Goal: Check status: Check status

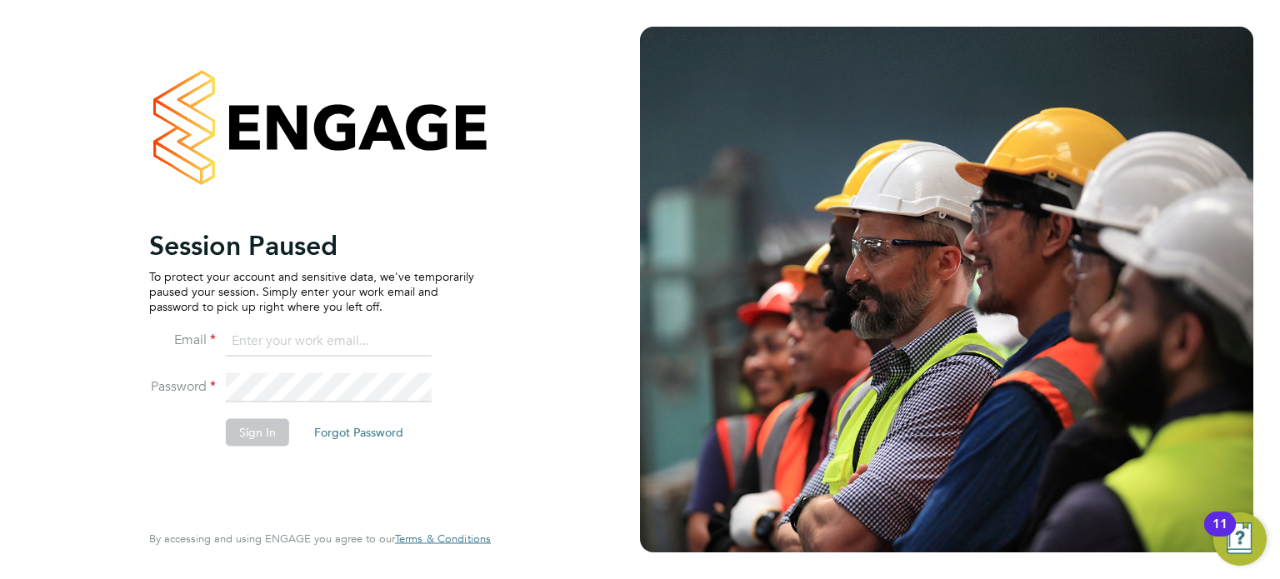
type input "corbon.clarke-selby@randstad.co.uk"
click at [263, 426] on button "Sign In" at bounding box center [257, 432] width 63 height 27
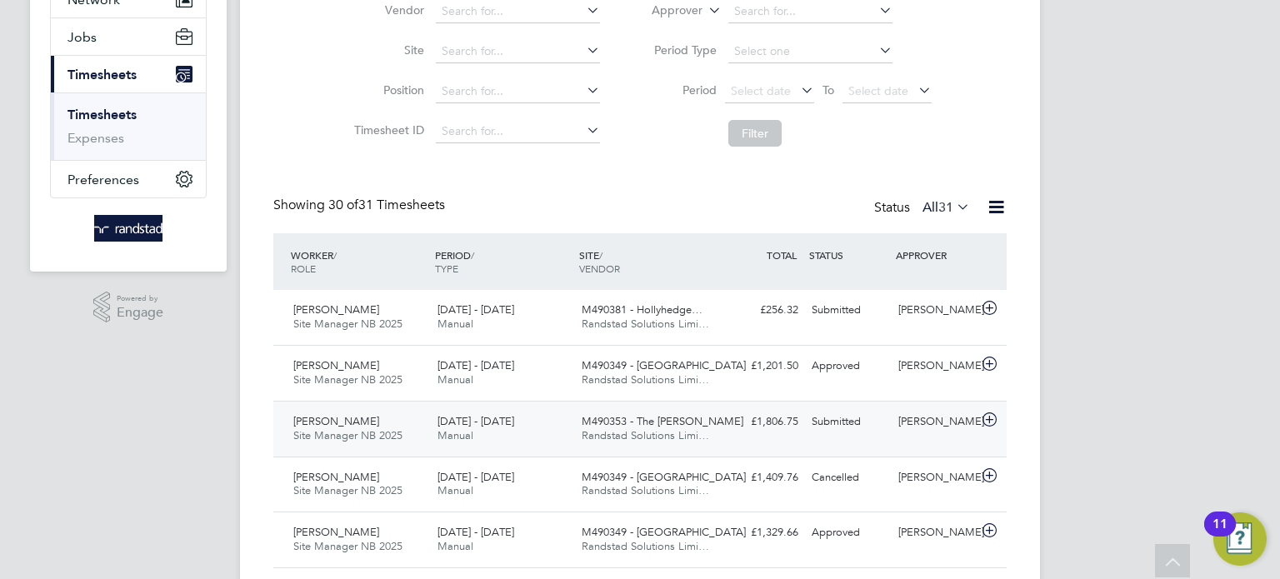
click at [541, 418] on div "16 - 22 Aug 2025 Manual" at bounding box center [503, 429] width 144 height 42
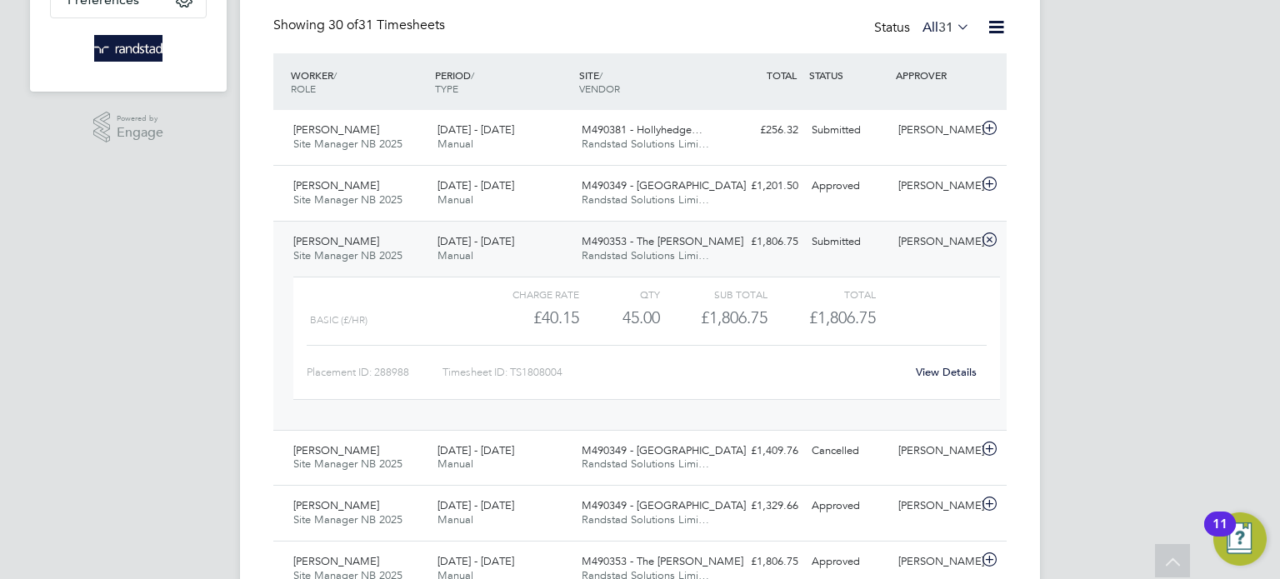
click at [950, 375] on link "View Details" at bounding box center [946, 372] width 61 height 14
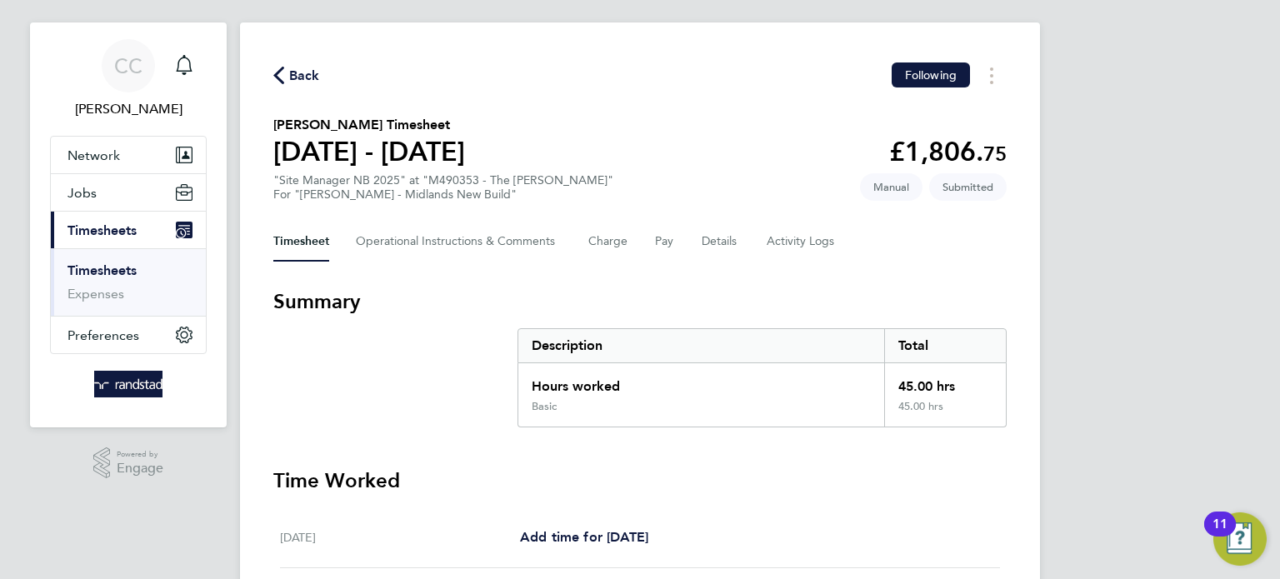
scroll to position [27, 0]
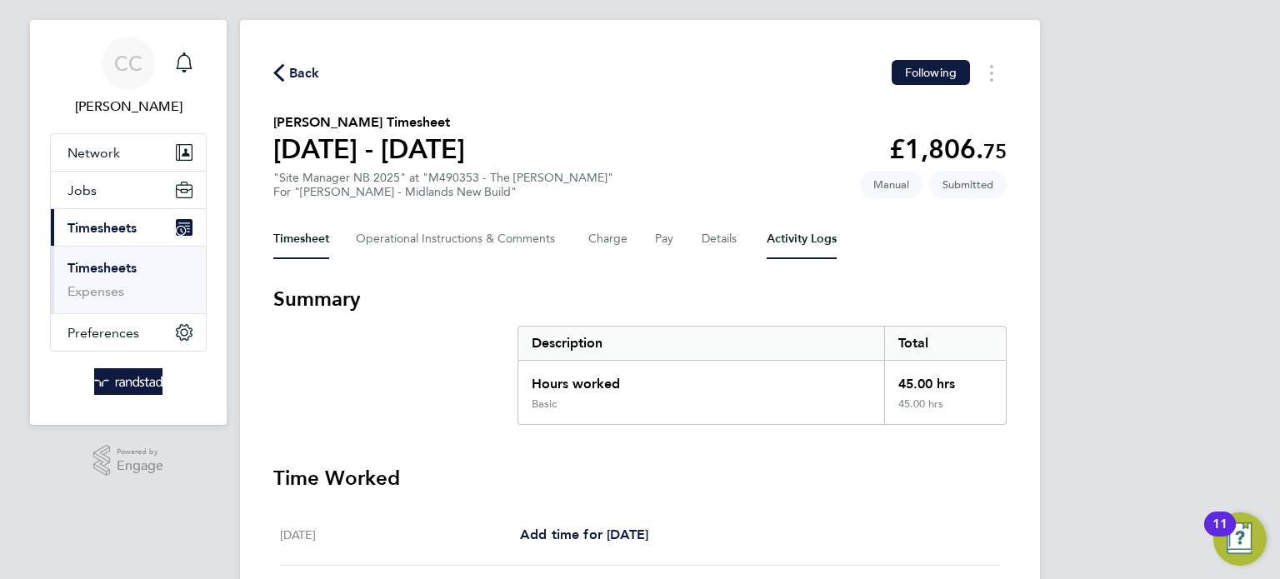
click at [778, 237] on Logs-tab "Activity Logs" at bounding box center [802, 239] width 70 height 40
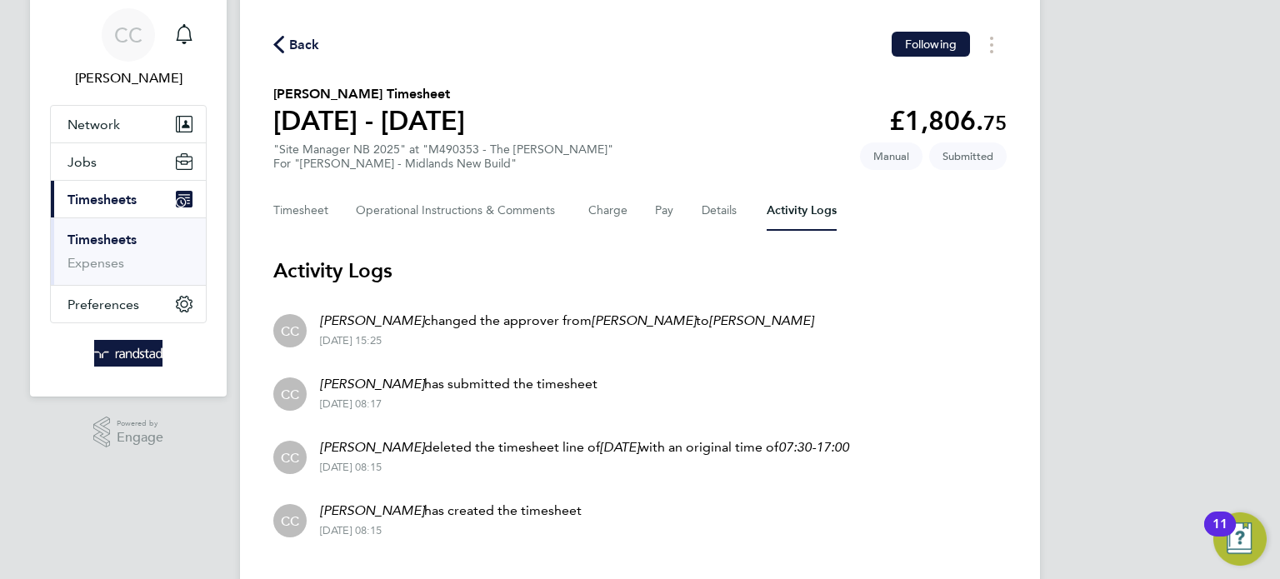
scroll to position [57, 0]
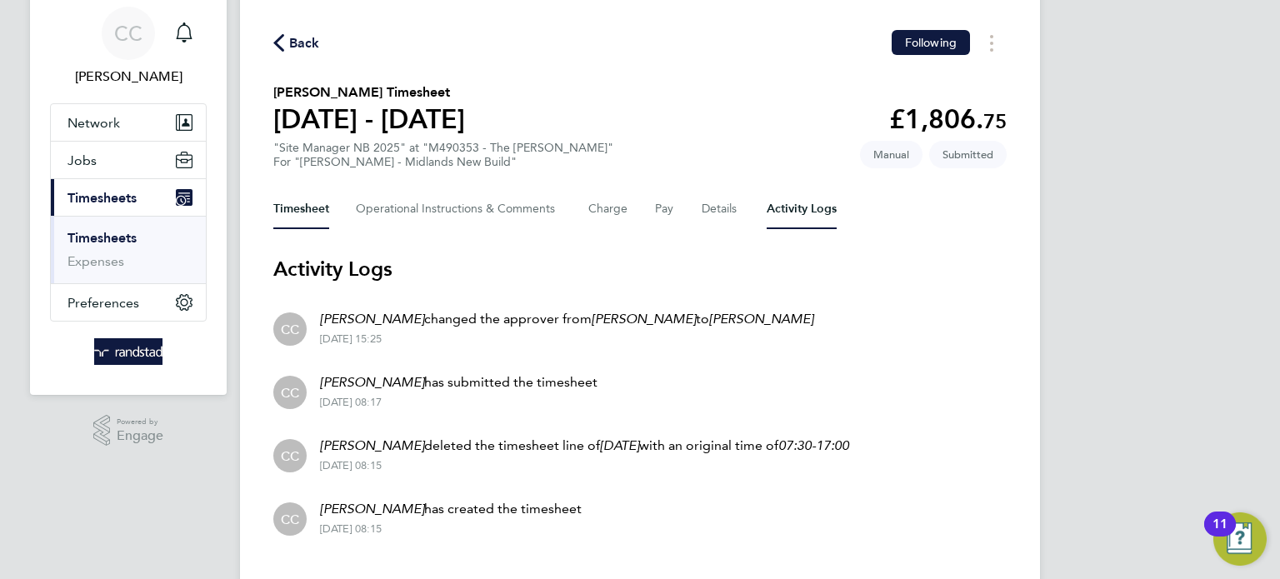
click at [327, 195] on button "Timesheet" at bounding box center [301, 209] width 56 height 40
